Goal: Task Accomplishment & Management: Use online tool/utility

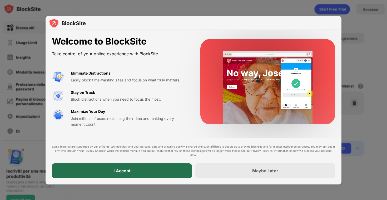
click at [153, 172] on div "I Accept" at bounding box center [122, 170] width 140 height 15
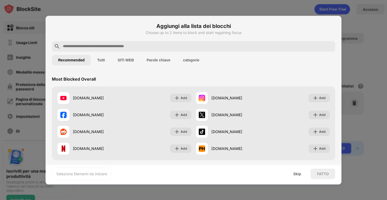
click at [126, 47] on input "text" at bounding box center [197, 46] width 271 height 6
click at [186, 46] on input "text" at bounding box center [197, 46] width 271 height 6
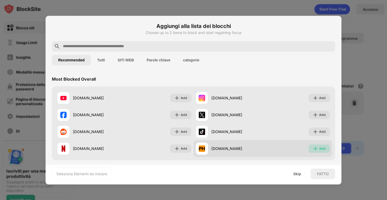
click at [321, 150] on div "Add" at bounding box center [322, 148] width 7 height 5
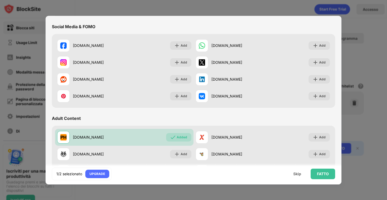
scroll to position [216, 0]
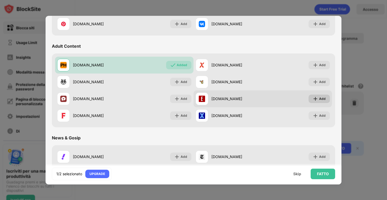
click at [322, 98] on div "Add" at bounding box center [322, 98] width 7 height 5
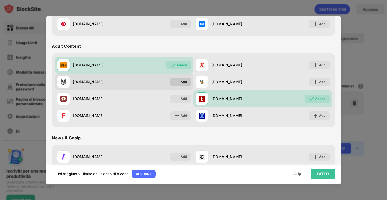
click at [183, 84] on div "Add" at bounding box center [184, 81] width 7 height 5
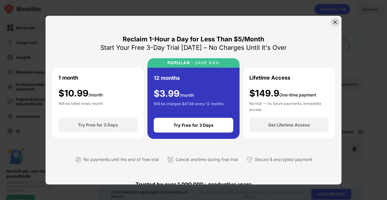
click at [336, 23] on img at bounding box center [335, 21] width 5 height 5
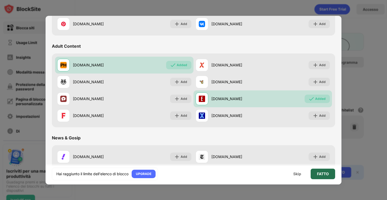
click at [325, 175] on div "FATTO" at bounding box center [323, 174] width 12 height 4
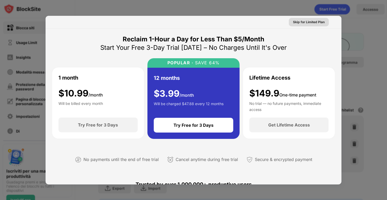
click at [303, 21] on div "Skip for Limited Plan" at bounding box center [309, 21] width 32 height 5
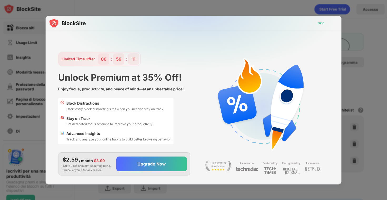
click at [321, 22] on div "Skip" at bounding box center [321, 23] width 7 height 5
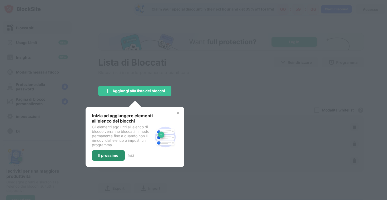
click at [111, 156] on div "Il prossimo" at bounding box center [108, 155] width 20 height 4
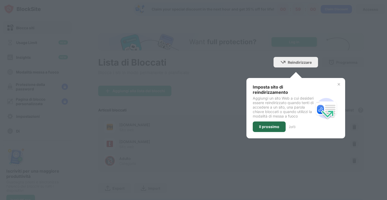
click at [272, 129] on div "Il prossimo" at bounding box center [269, 127] width 20 height 4
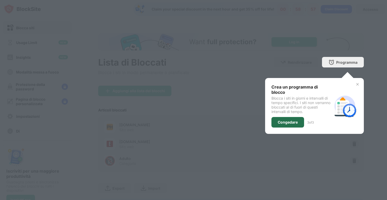
click at [281, 120] on div "Congedare" at bounding box center [288, 122] width 20 height 4
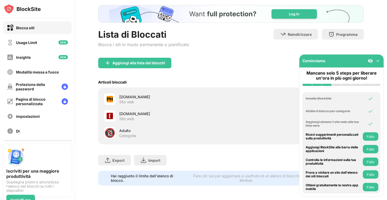
scroll to position [5, 0]
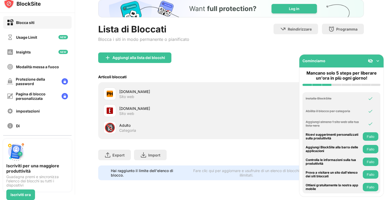
click at [378, 60] on img at bounding box center [377, 60] width 5 height 5
